Goal: Check status: Check status

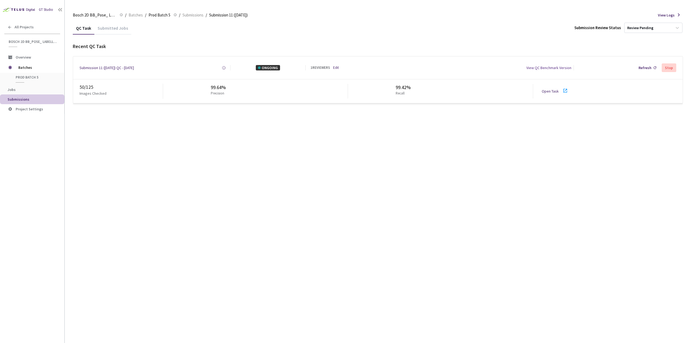
click at [113, 30] on div "Submitted Jobs" at bounding box center [112, 29] width 37 height 9
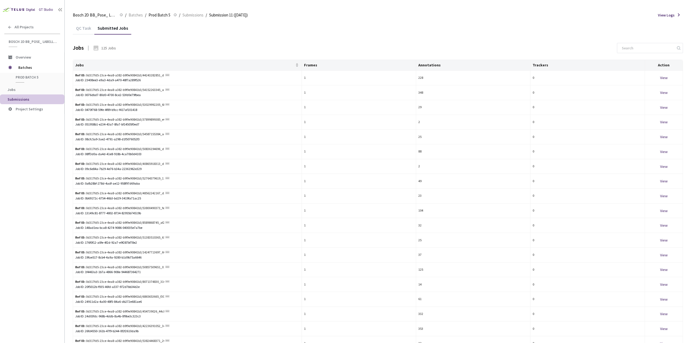
click at [89, 26] on div "QC Task" at bounding box center [84, 29] width 22 height 9
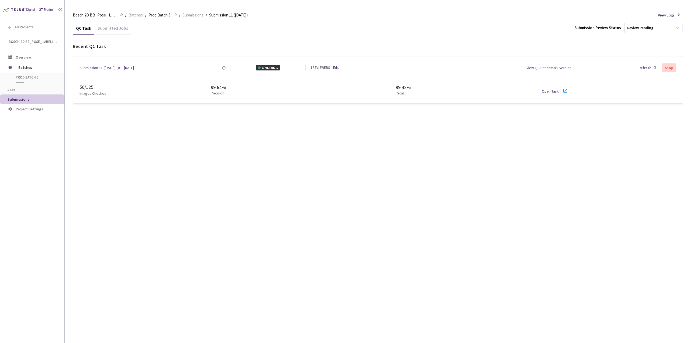
click at [551, 69] on div "View QC Benchmark Version" at bounding box center [549, 67] width 45 height 5
click at [652, 66] on div "Refresh" at bounding box center [648, 68] width 22 height 10
click at [108, 69] on div "Submission 11 ([DATE]) QC - [DATE]" at bounding box center [107, 67] width 54 height 5
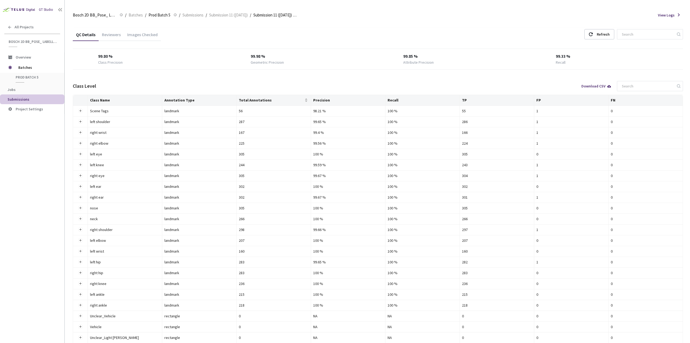
click at [146, 32] on div "Images Checked" at bounding box center [142, 36] width 37 height 9
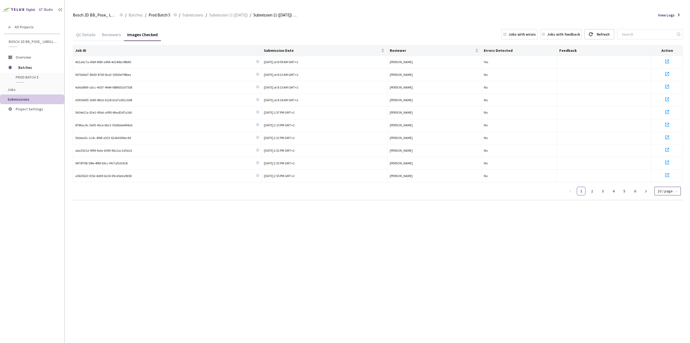
click at [665, 192] on span "10 / page" at bounding box center [668, 191] width 20 height 8
click at [668, 183] on div "100 / page" at bounding box center [667, 181] width 19 height 6
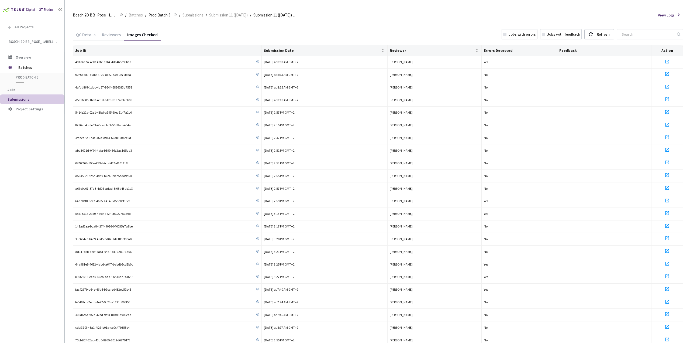
click at [529, 34] on div "Jobs with errors" at bounding box center [522, 34] width 27 height 5
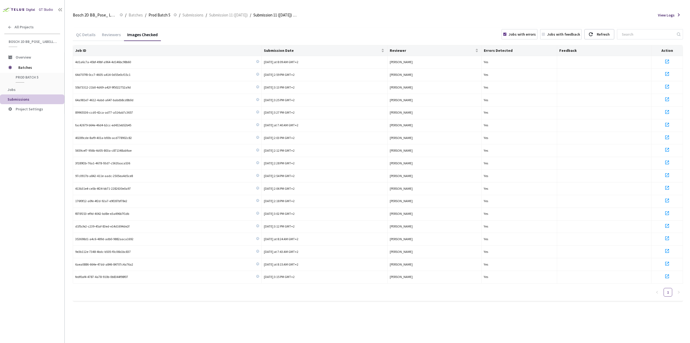
click at [507, 34] on icon at bounding box center [504, 34] width 3 height 3
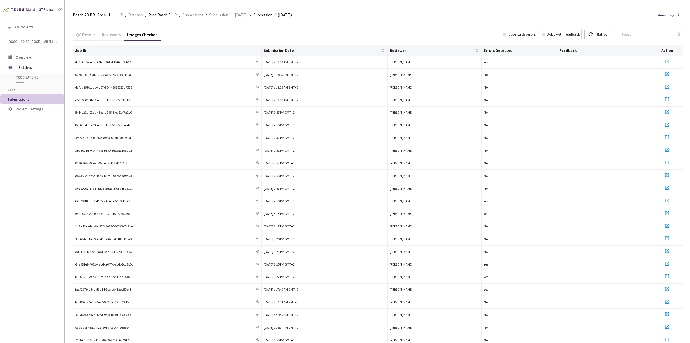
click at [82, 35] on div "QC Details" at bounding box center [86, 36] width 26 height 9
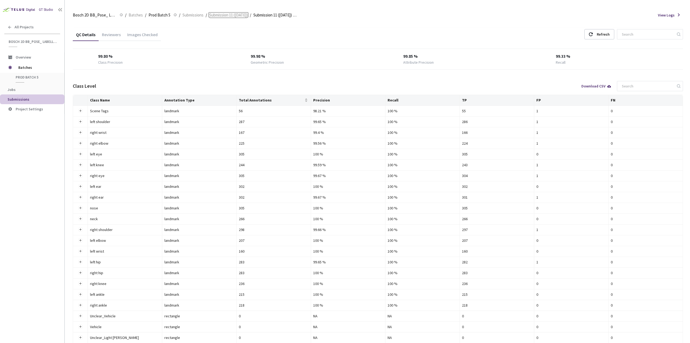
click at [221, 13] on span "Submission 11 ([DATE])" at bounding box center [228, 15] width 39 height 6
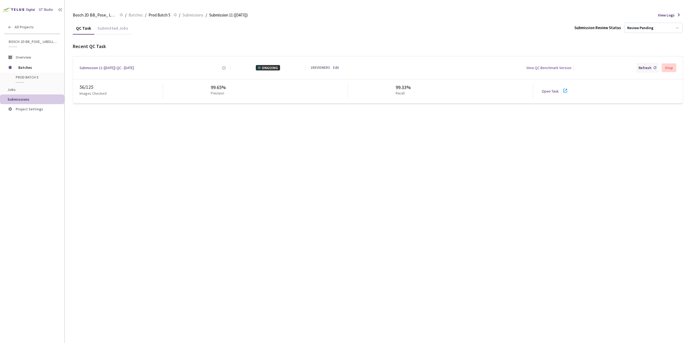
click at [649, 70] on div "Refresh" at bounding box center [645, 67] width 13 height 5
click at [647, 69] on div "Refresh" at bounding box center [645, 67] width 13 height 5
click at [645, 68] on div "Refresh" at bounding box center [645, 67] width 13 height 5
